Goal: Communication & Community: Participate in discussion

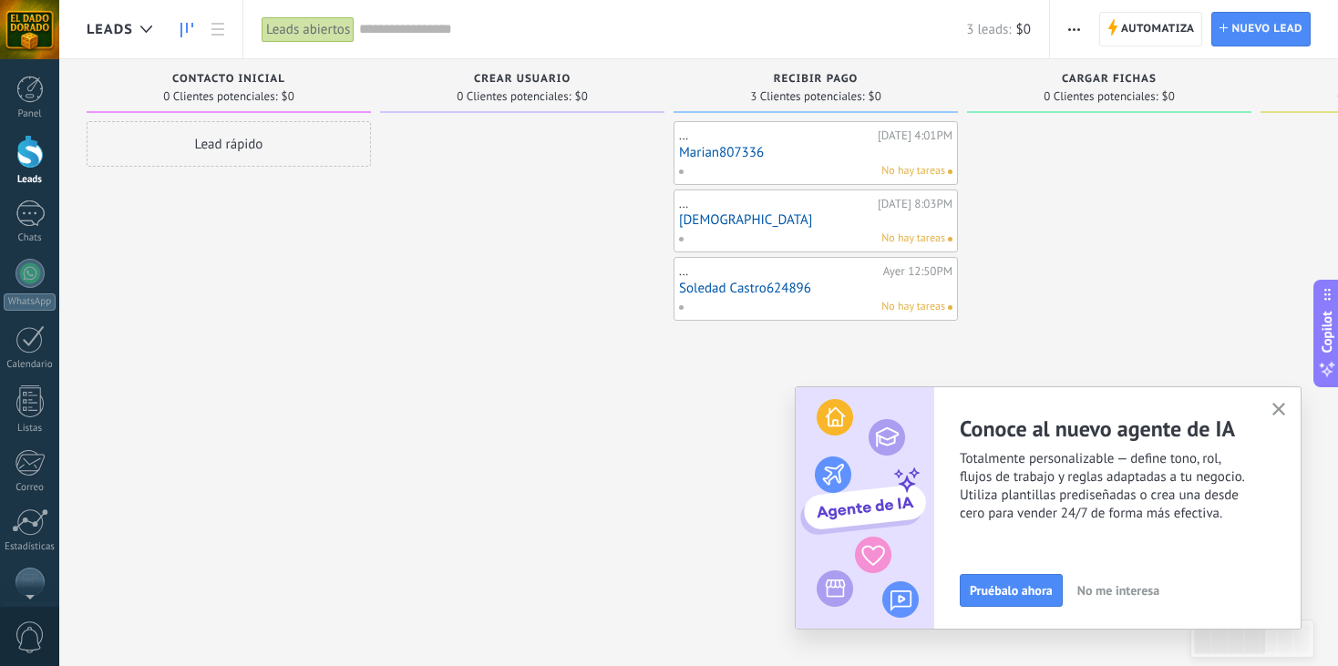
click at [723, 157] on link "Marian807336" at bounding box center [815, 152] width 273 height 15
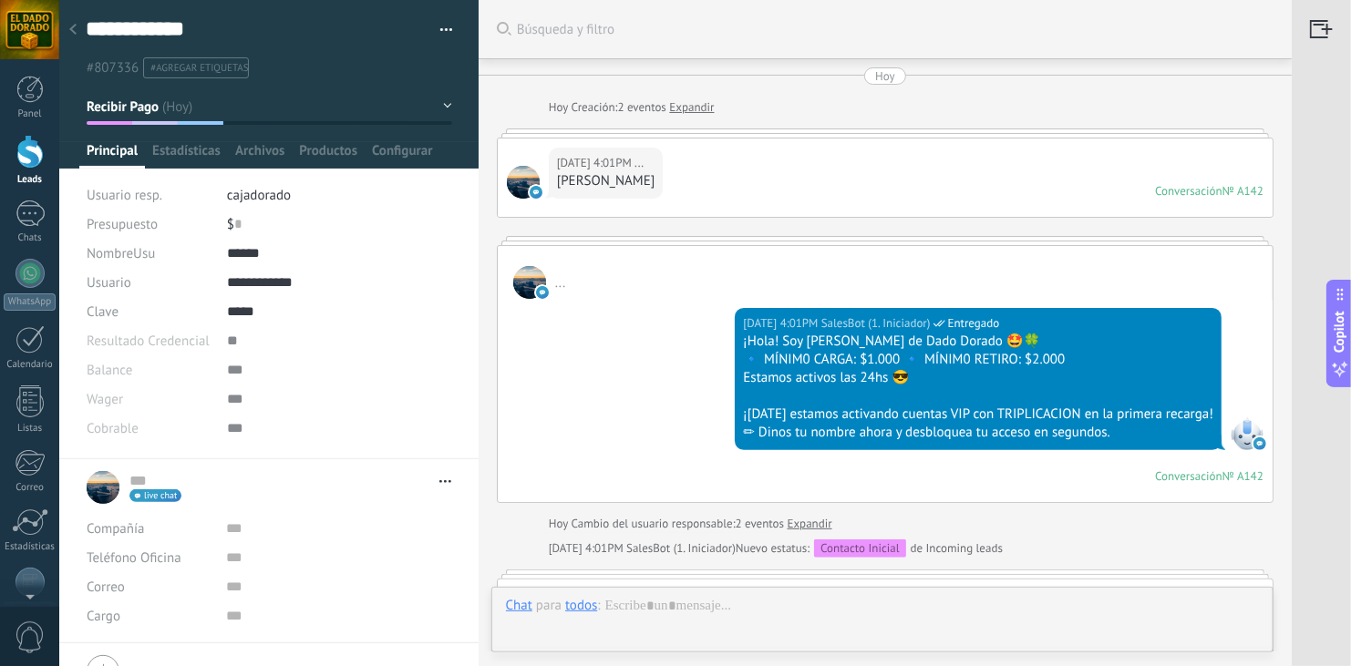
scroll to position [984, 0]
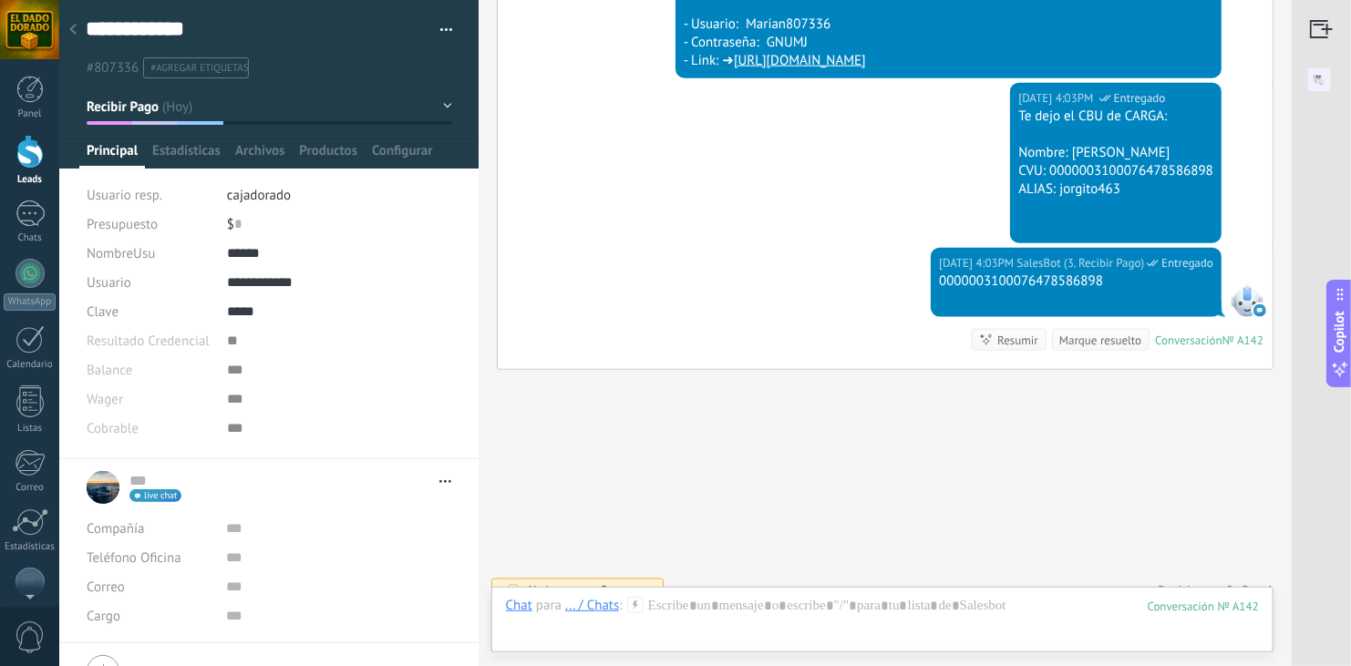
click at [723, 157] on div "[DATE] 4:03PM SalesBot (3. Recibir Pago) Entregado Te dejo el CBU de CARGA: Nom…" at bounding box center [885, 165] width 775 height 165
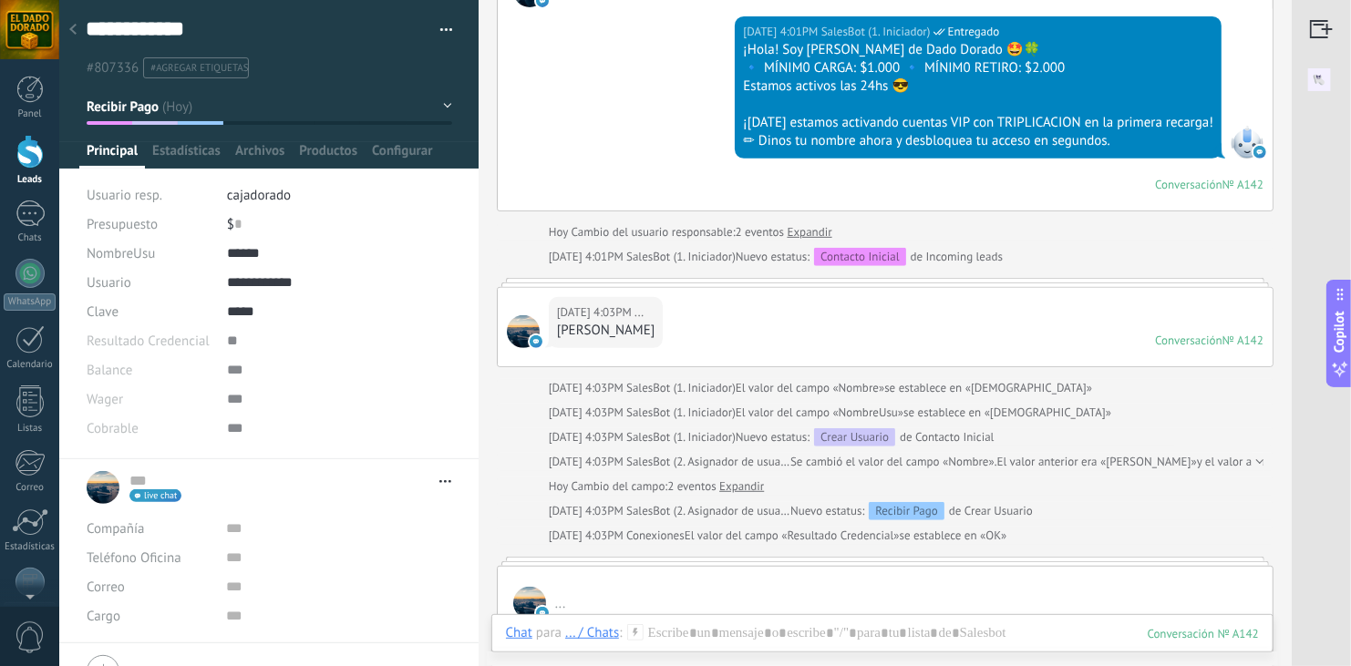
scroll to position [328, 0]
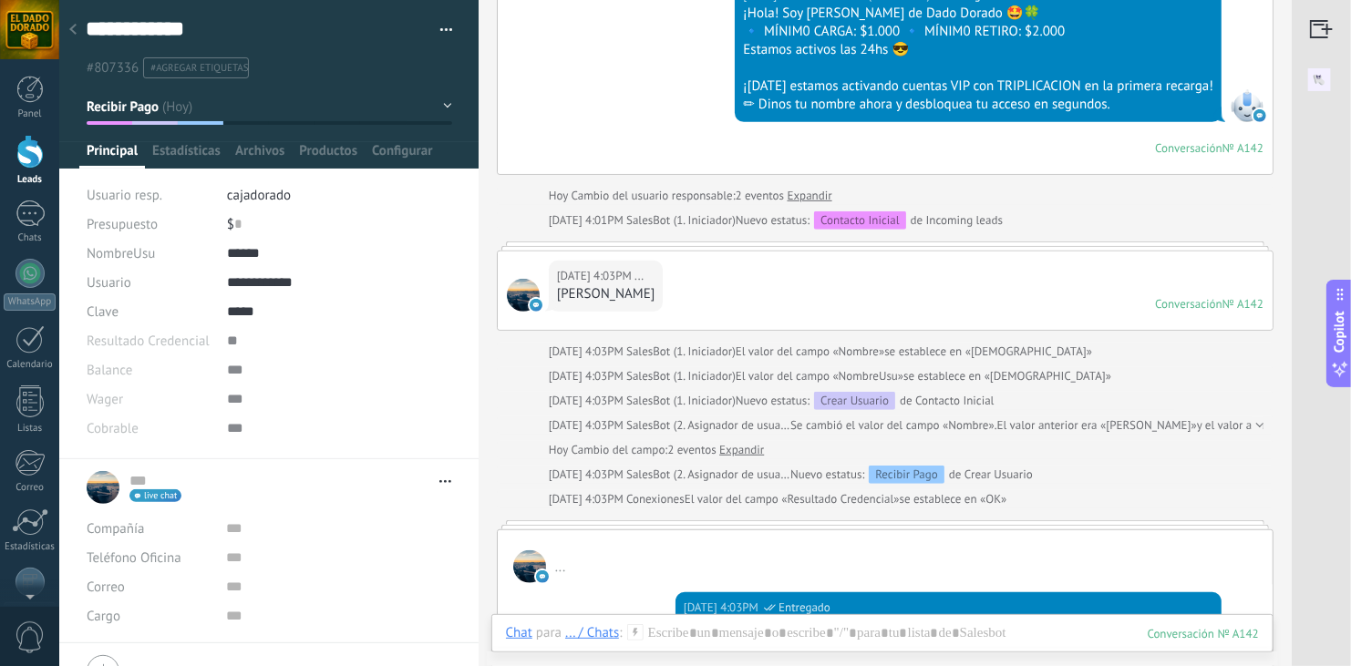
click at [31, 171] on link "Leads" at bounding box center [29, 160] width 59 height 51
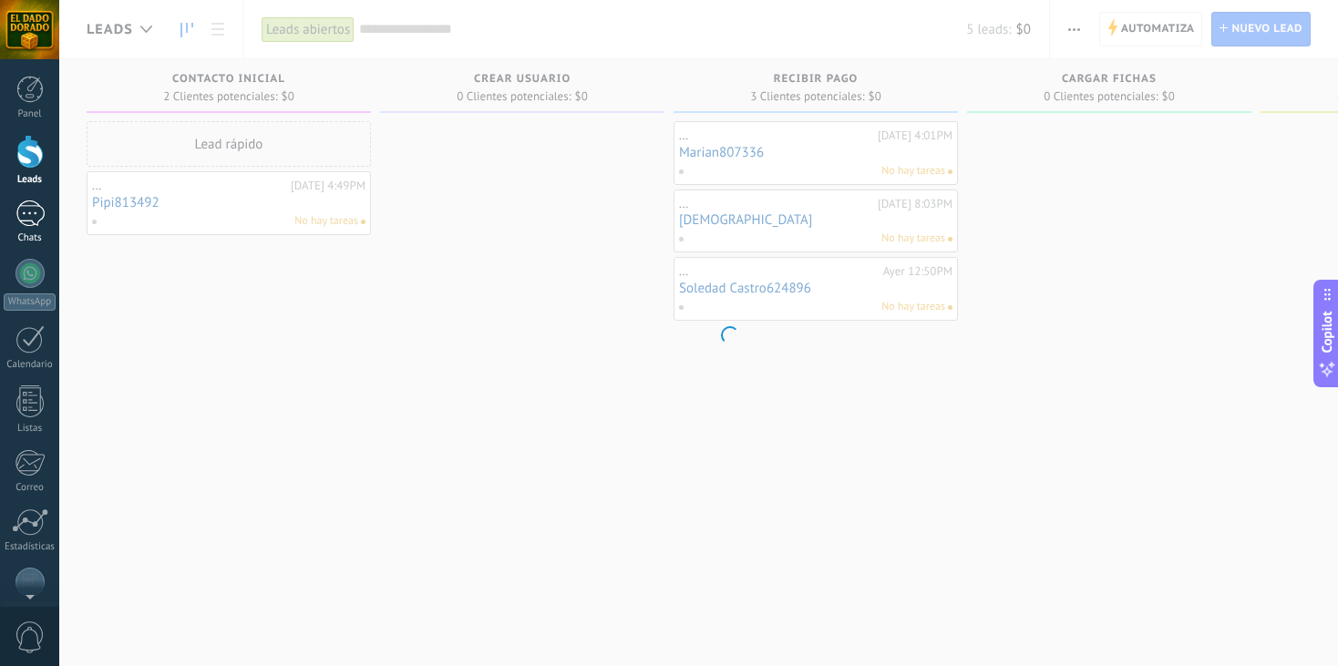
drag, startPoint x: 26, startPoint y: 192, endPoint x: 25, endPoint y: 217, distance: 24.7
click at [25, 217] on div "1" at bounding box center [29, 214] width 29 height 26
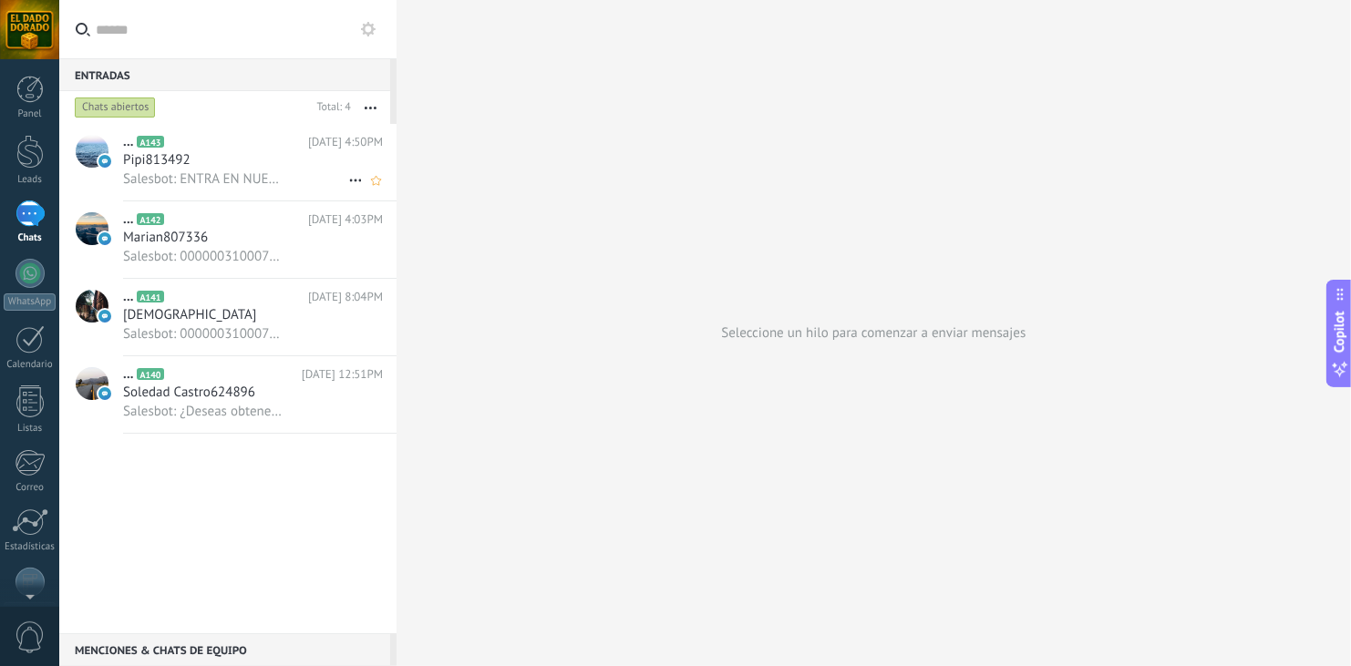
click at [229, 171] on span "Salesbot: ENTRA EN NUESTRA COMUNIDAD DE AVISOS IMPORTANTES: [URL][DOMAIN_NAME] …" at bounding box center [202, 178] width 159 height 17
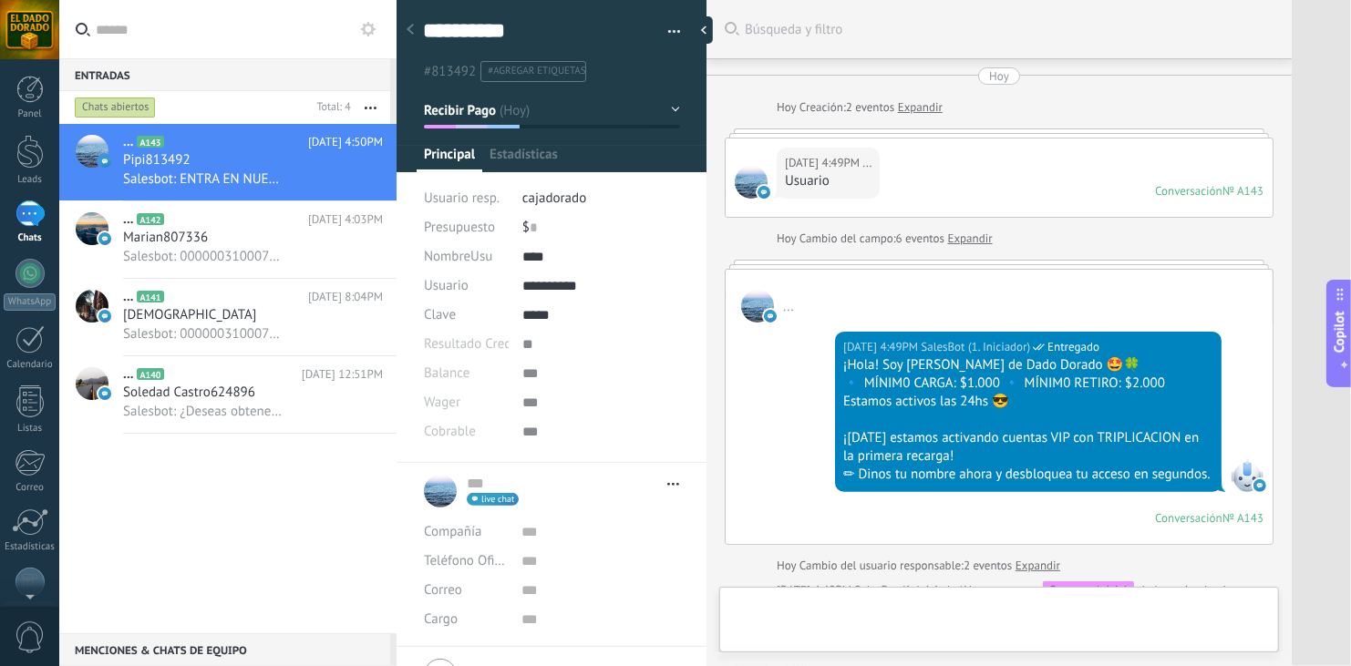
type textarea "**********"
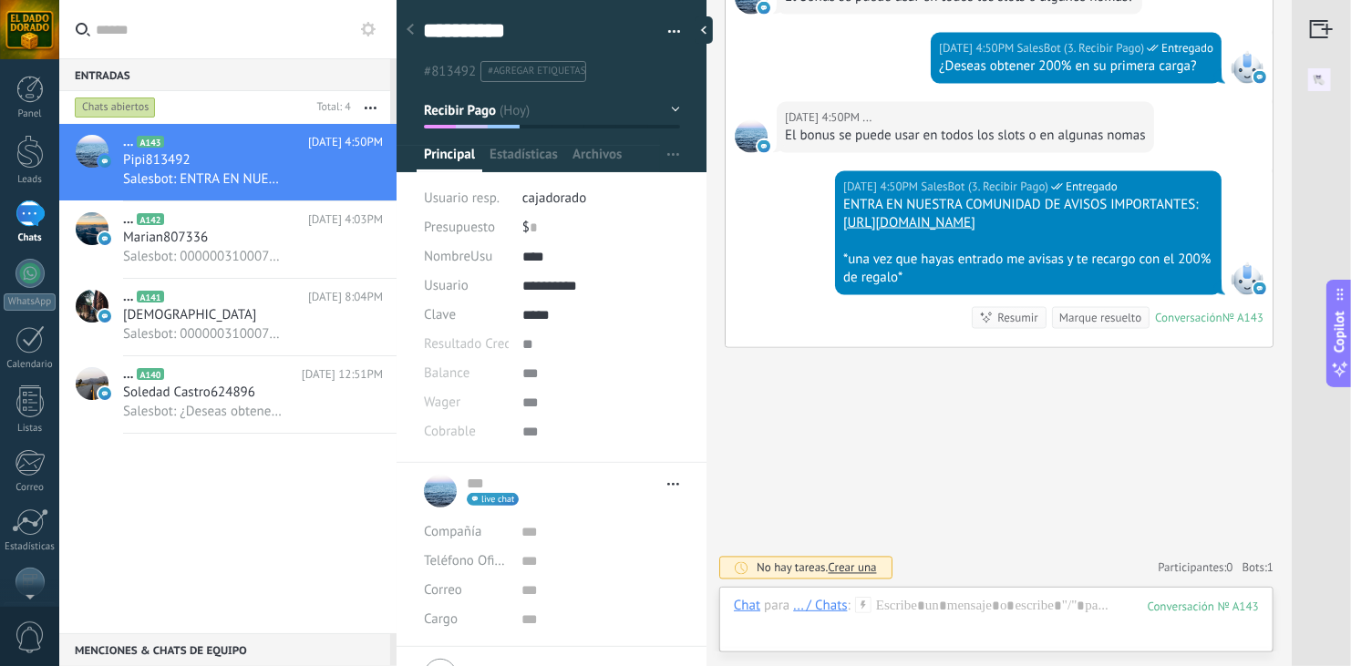
click at [776, 234] on div "[DATE] 4:50PM SalesBot (3. Recibir Pago) Entregado ENTRA EN NUESTRA COMUNIDAD D…" at bounding box center [998, 259] width 547 height 176
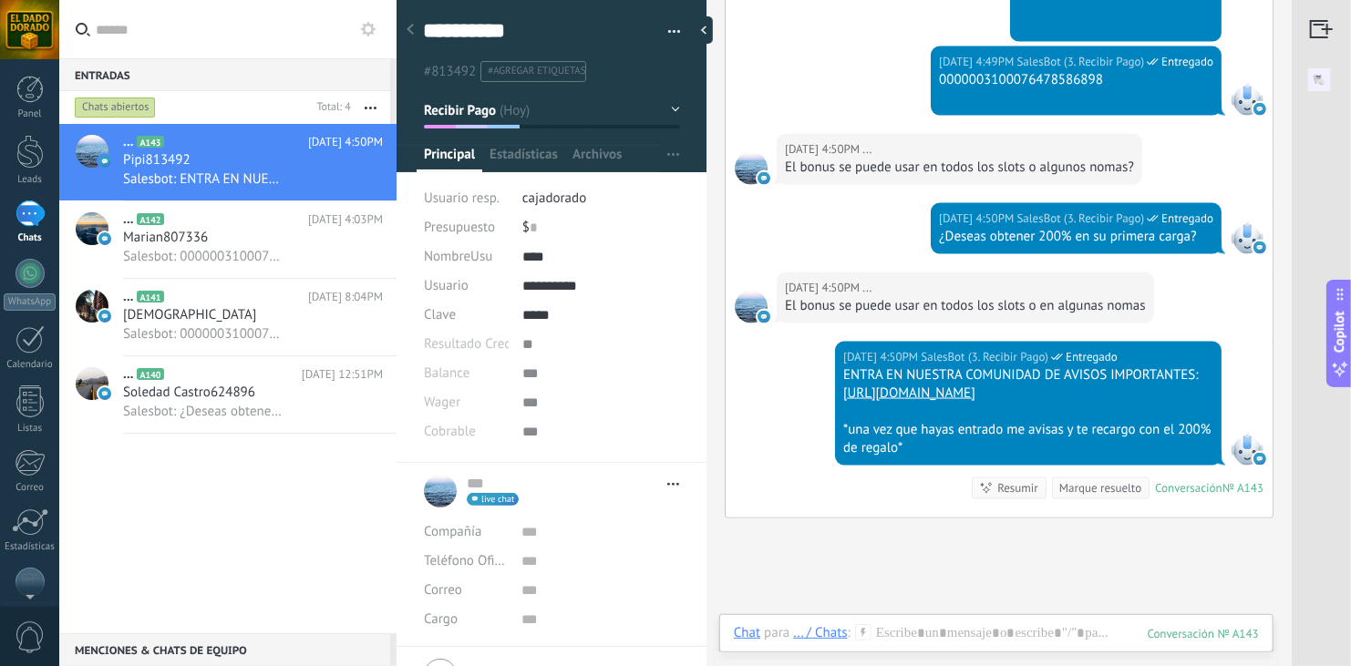
scroll to position [1230, 0]
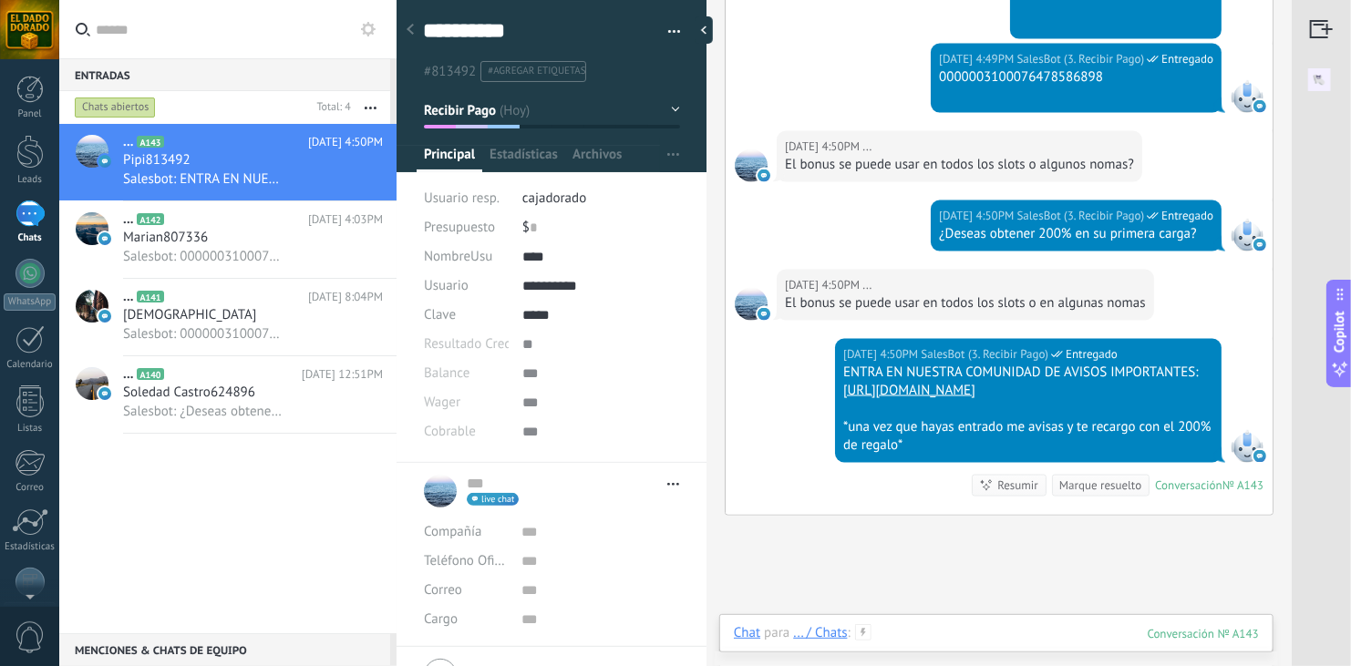
click at [907, 632] on div at bounding box center [996, 651] width 525 height 55
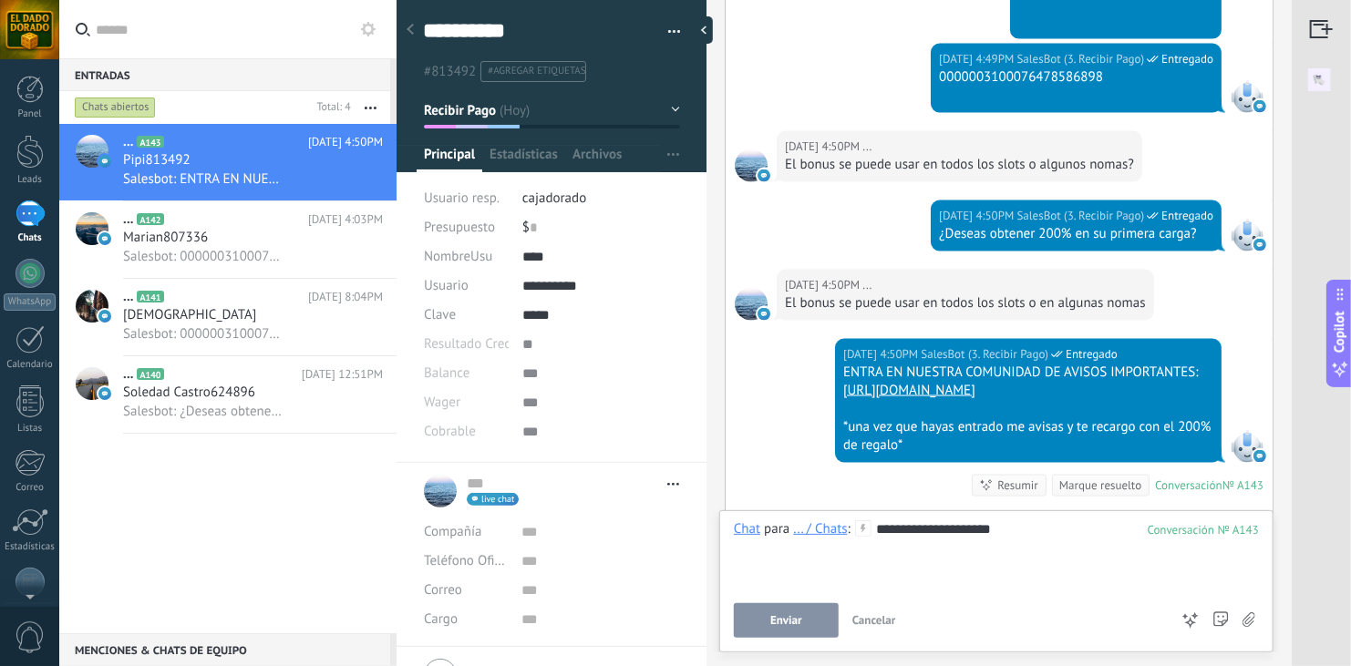
click at [772, 623] on span "Enviar" at bounding box center [786, 620] width 32 height 13
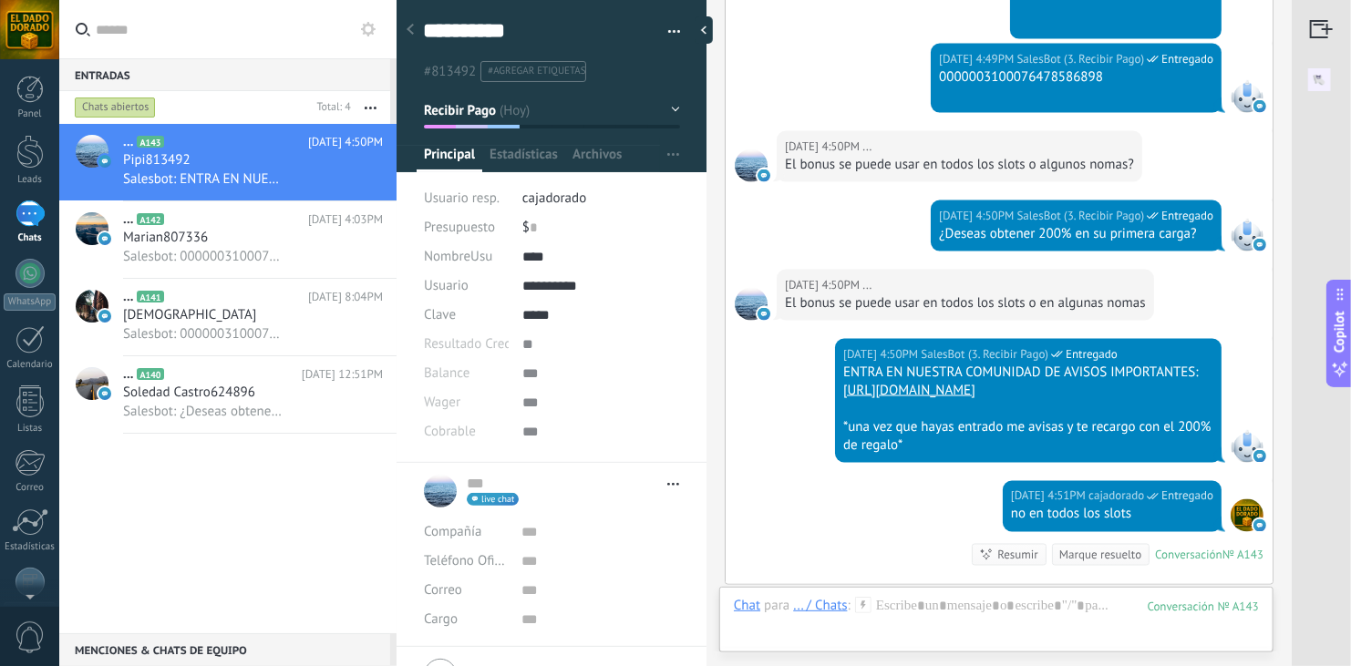
scroll to position [1482, 0]
